Goal: Register for event/course

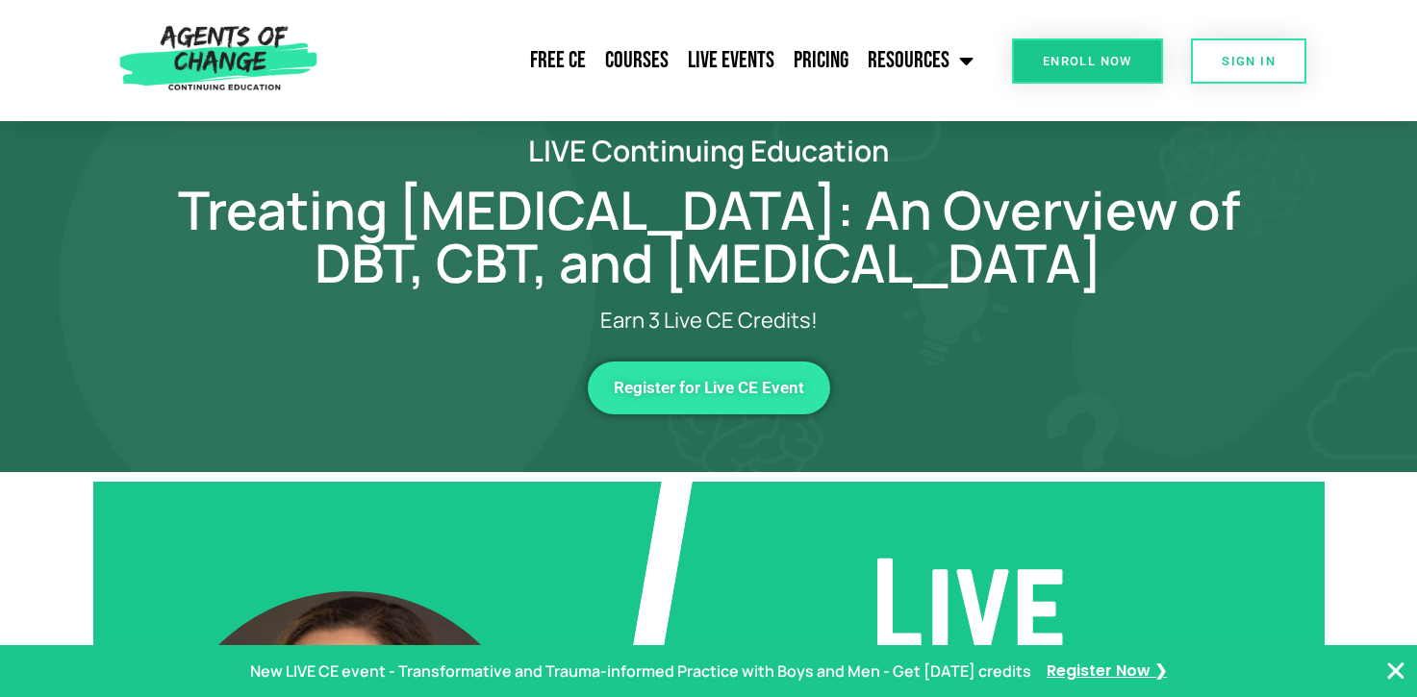
scroll to position [51, 0]
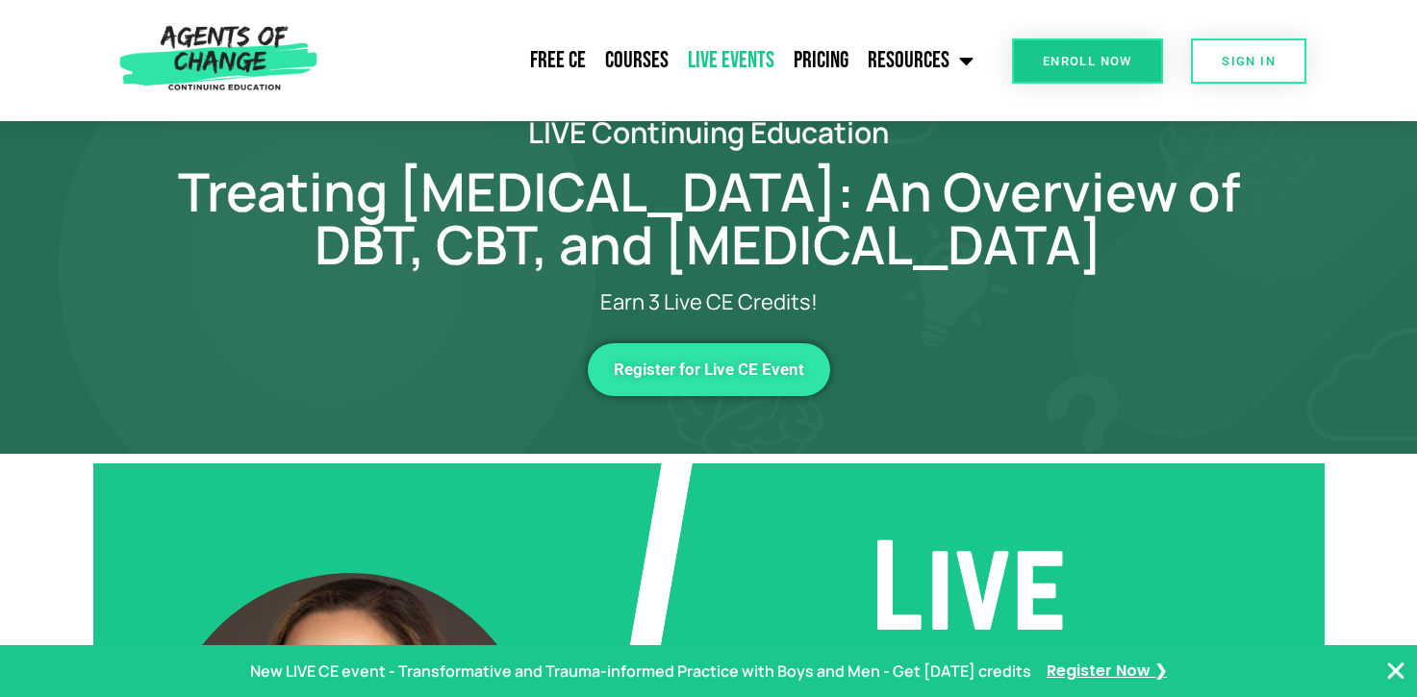
click at [727, 67] on link "Live Events" at bounding box center [731, 61] width 106 height 48
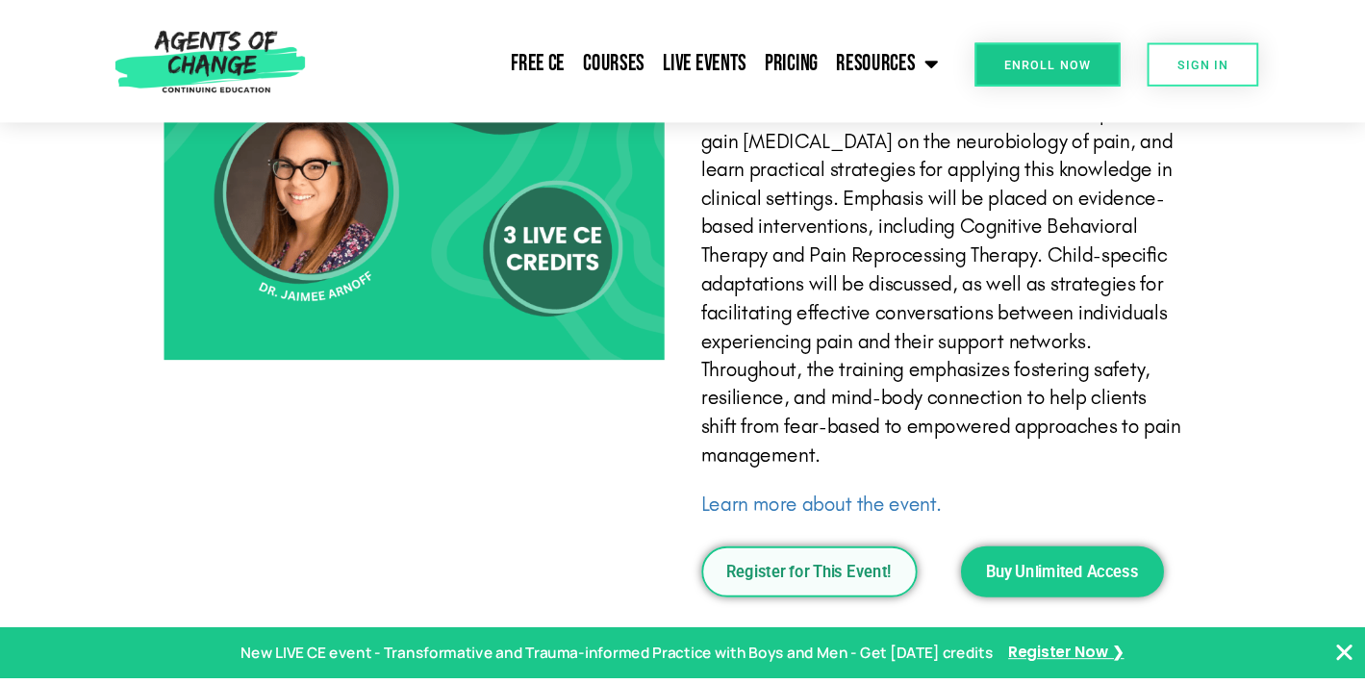
scroll to position [3882, 0]
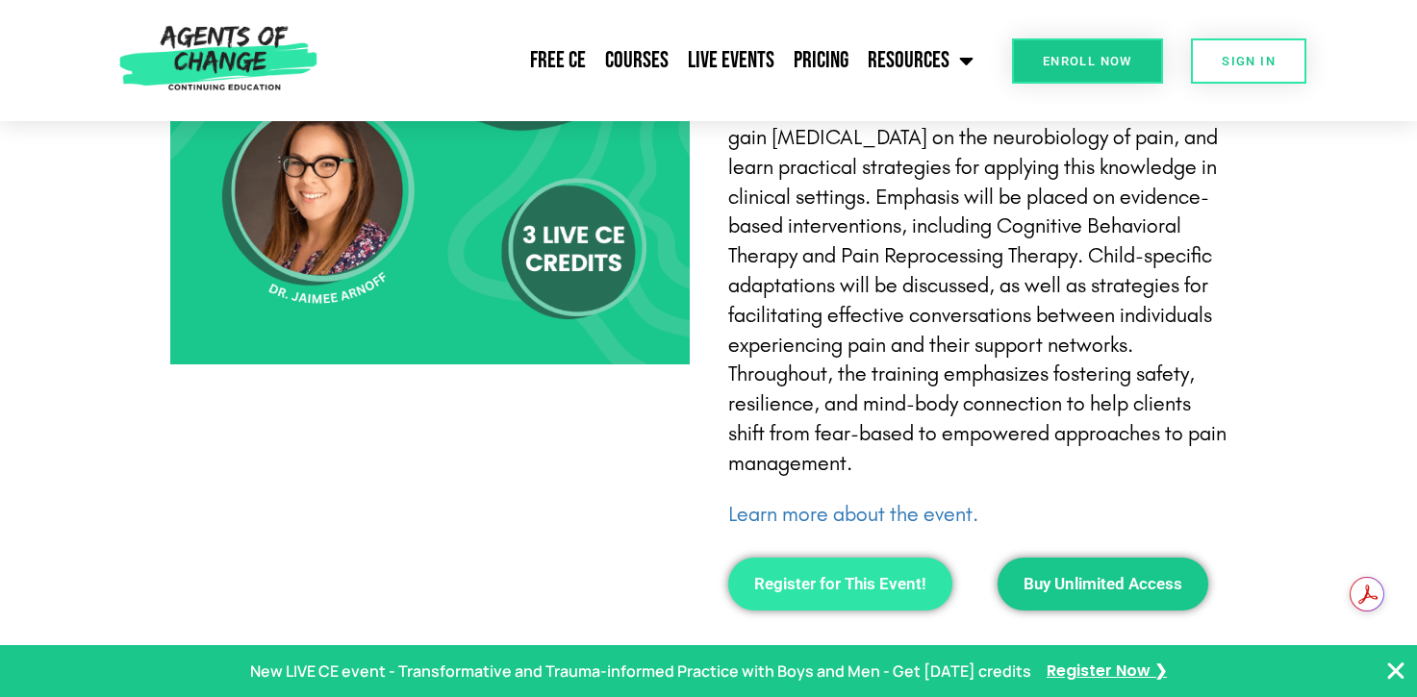
click at [886, 576] on span "Register for This Event!" at bounding box center [840, 584] width 172 height 16
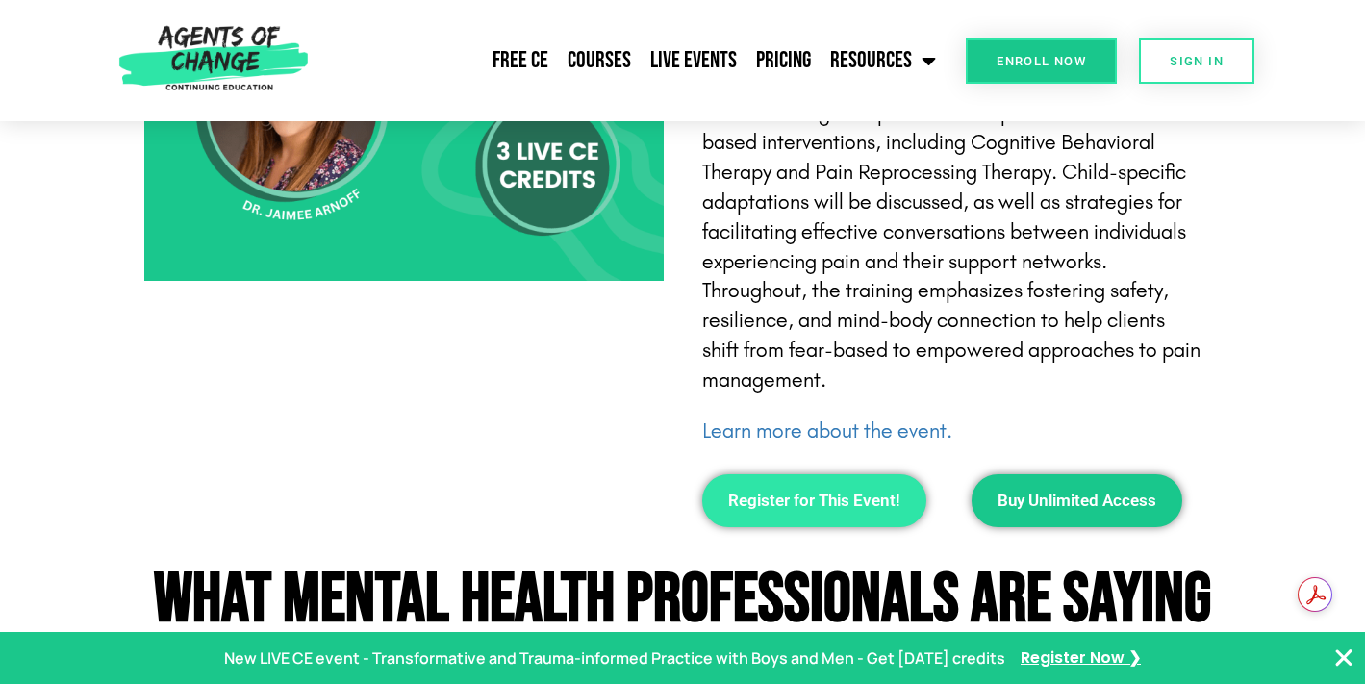
scroll to position [3968, 0]
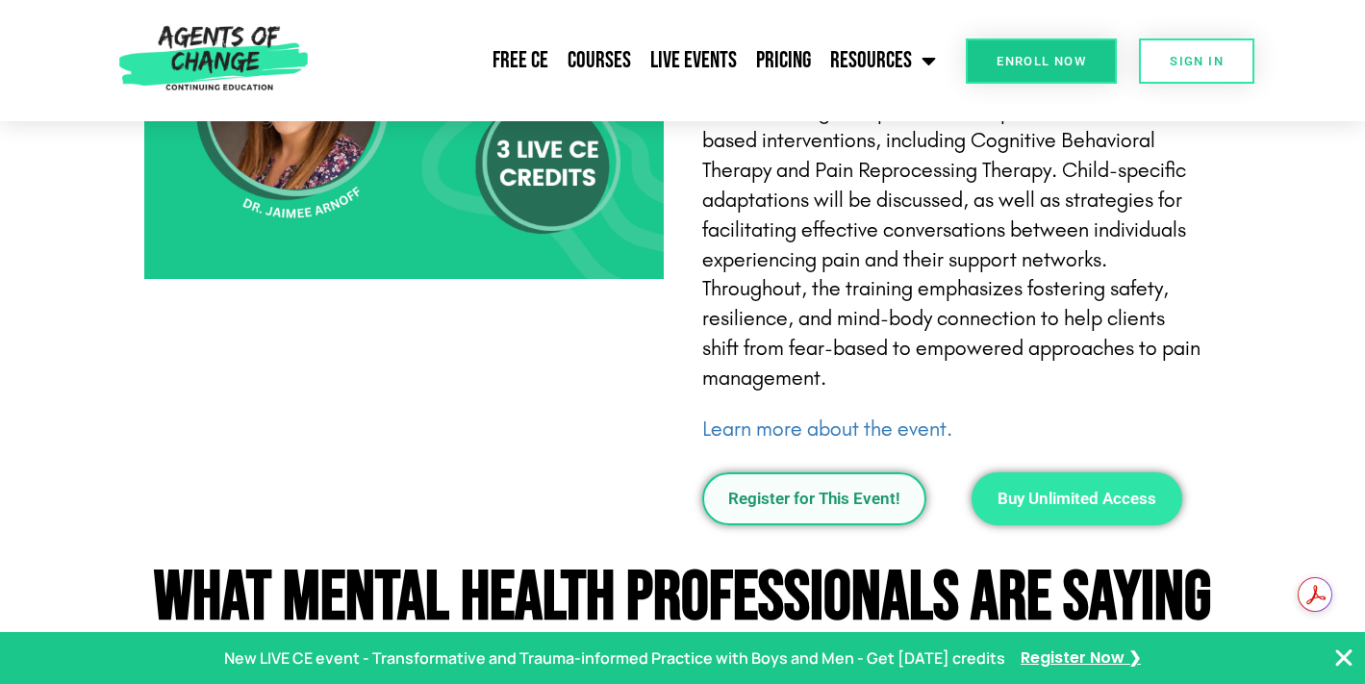
click at [983, 472] on link "Buy Unlimited Access" at bounding box center [1076, 498] width 211 height 53
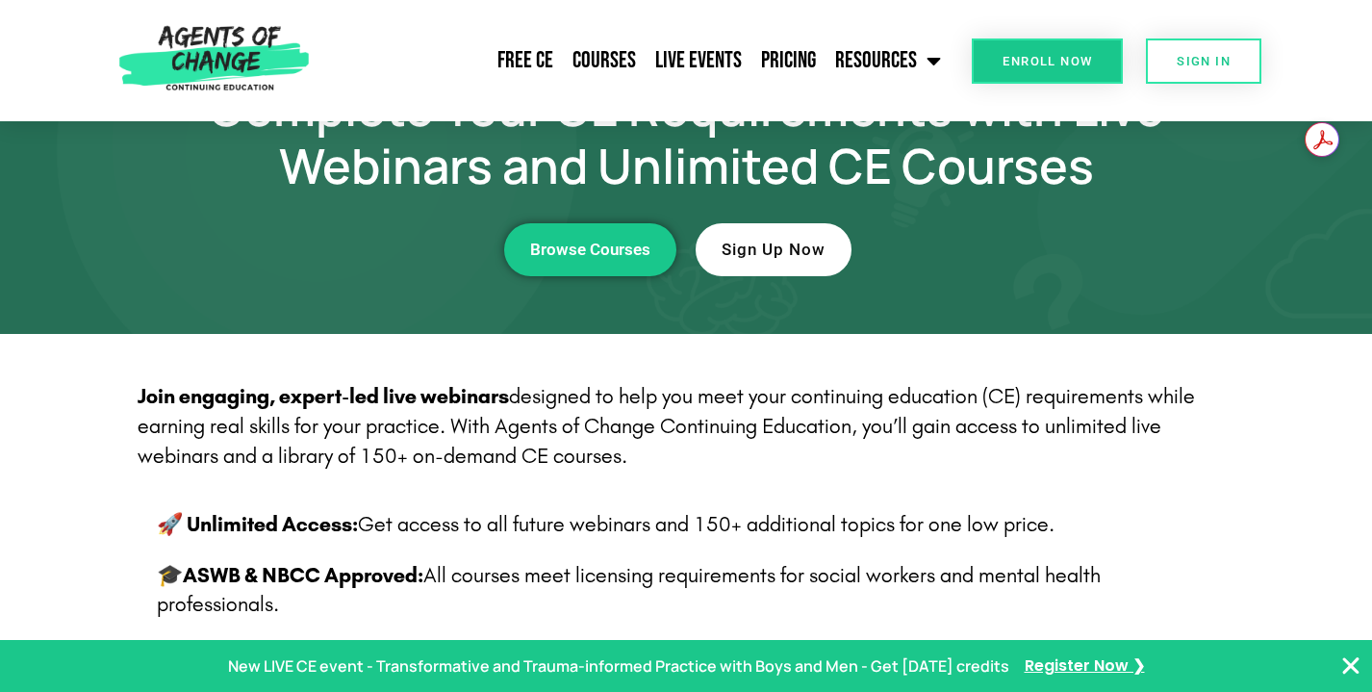
scroll to position [0, 0]
